Goal: Navigation & Orientation: Find specific page/section

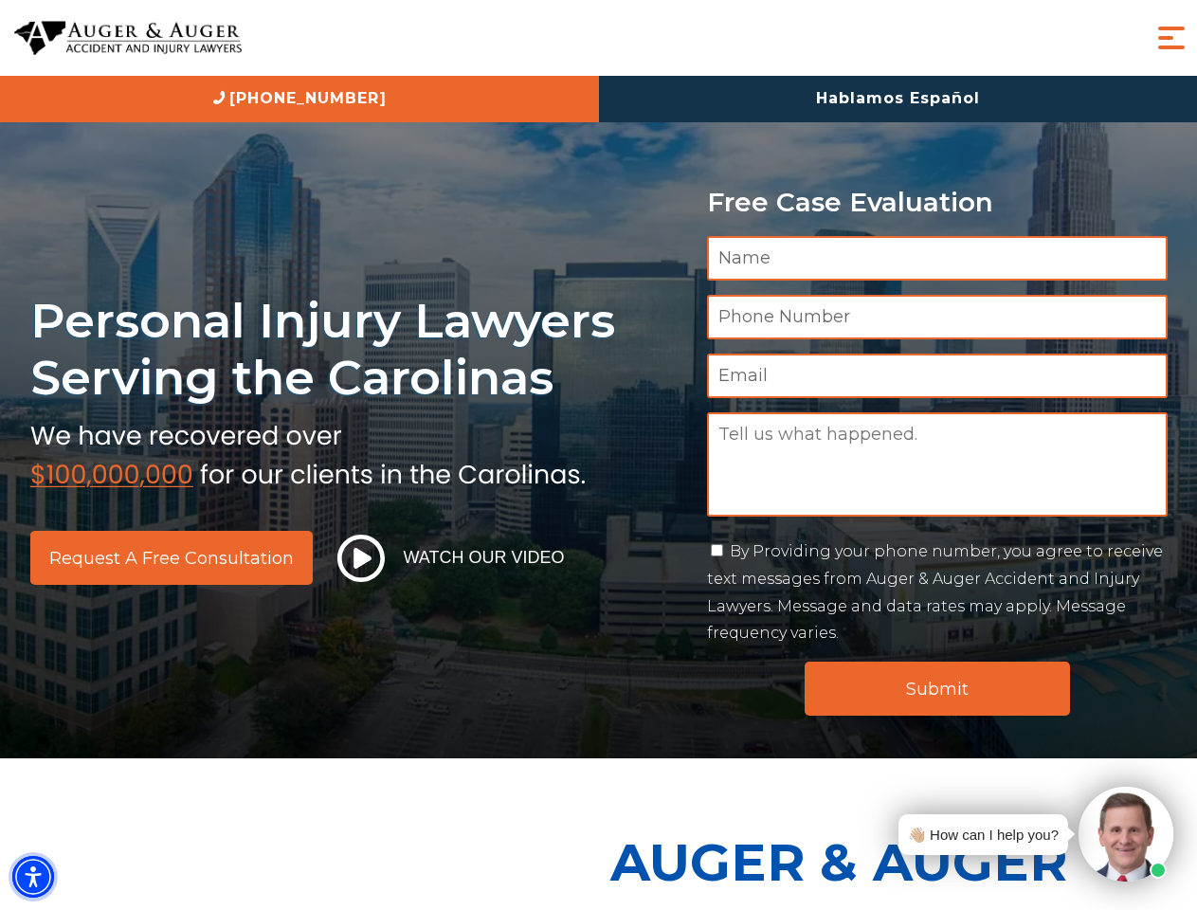
click at [33, 876] on img "Accessibility Menu" at bounding box center [33, 877] width 42 height 42
